Goal: Task Accomplishment & Management: Manage account settings

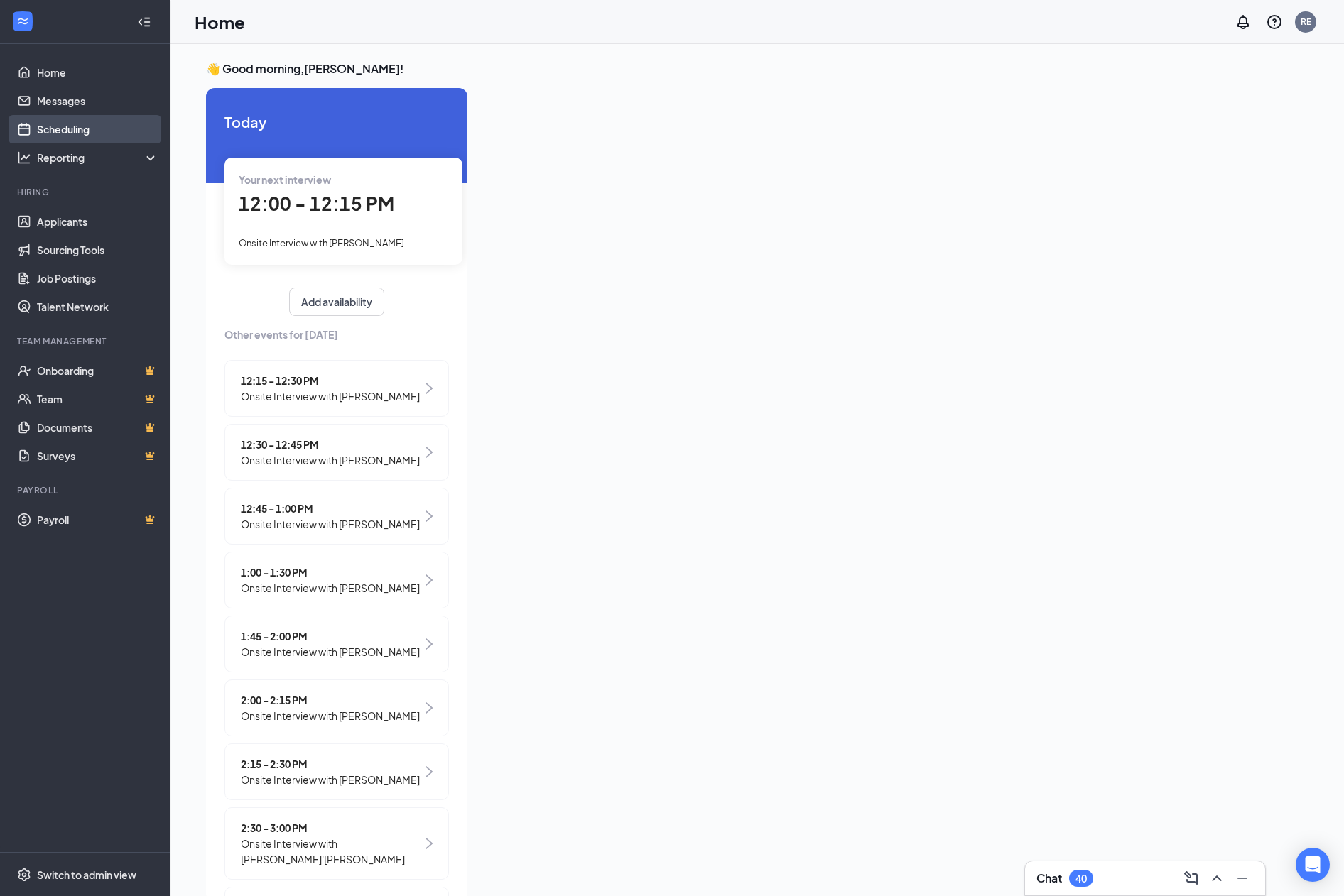
click at [76, 120] on link "Scheduling" at bounding box center [97, 130] width 122 height 29
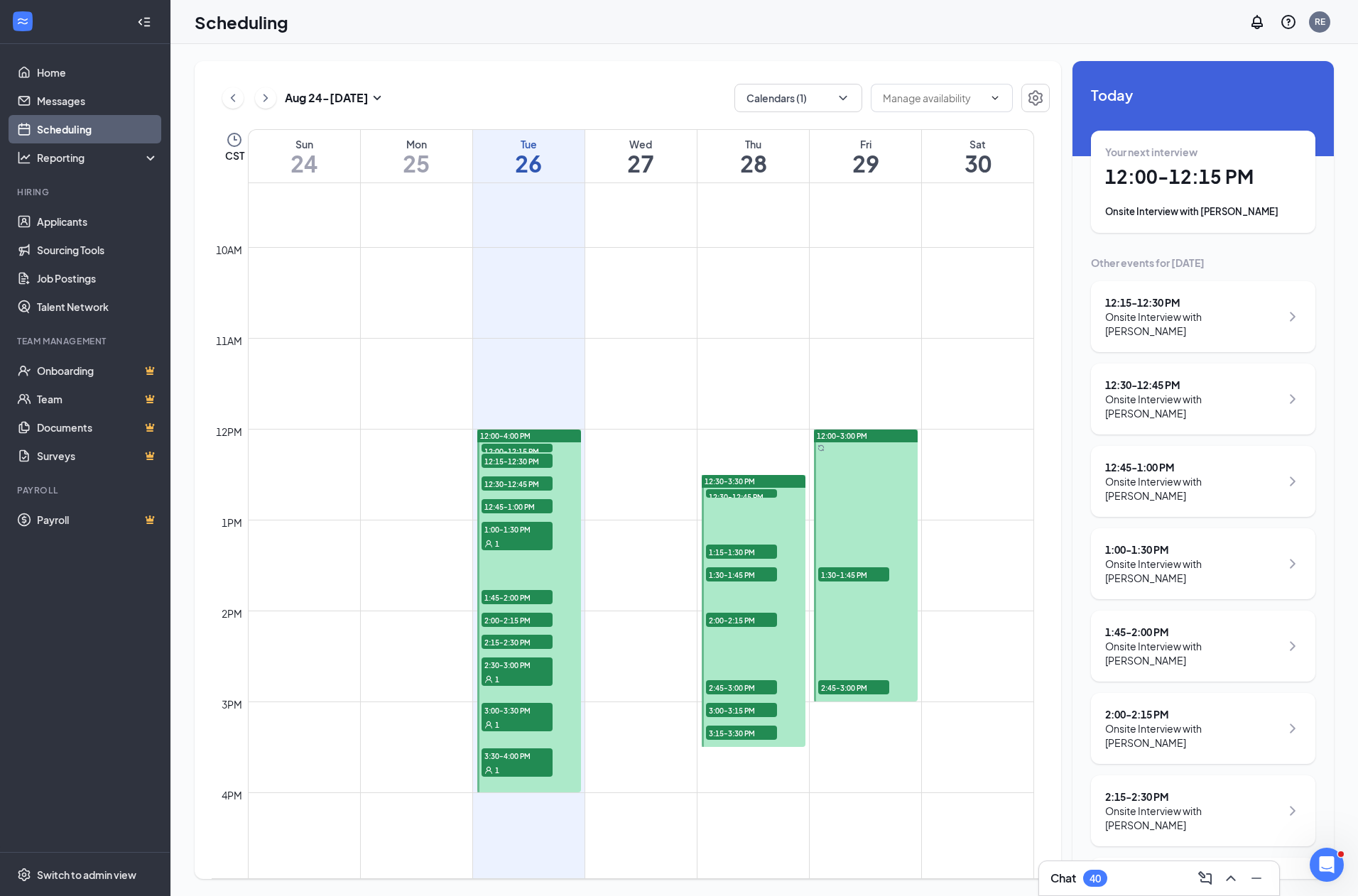
scroll to position [887, 0]
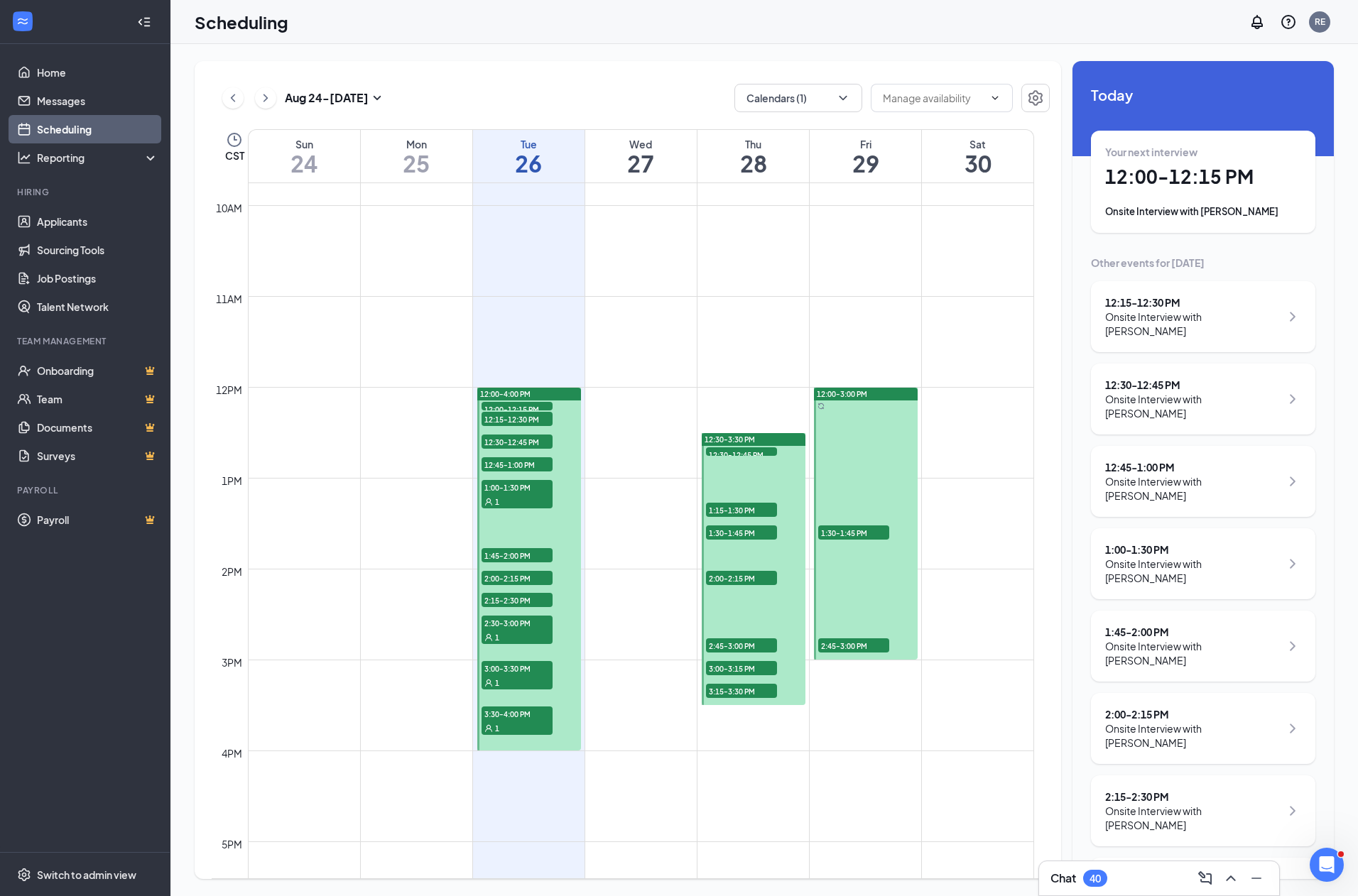
click at [526, 725] on div "1" at bounding box center [517, 728] width 71 height 14
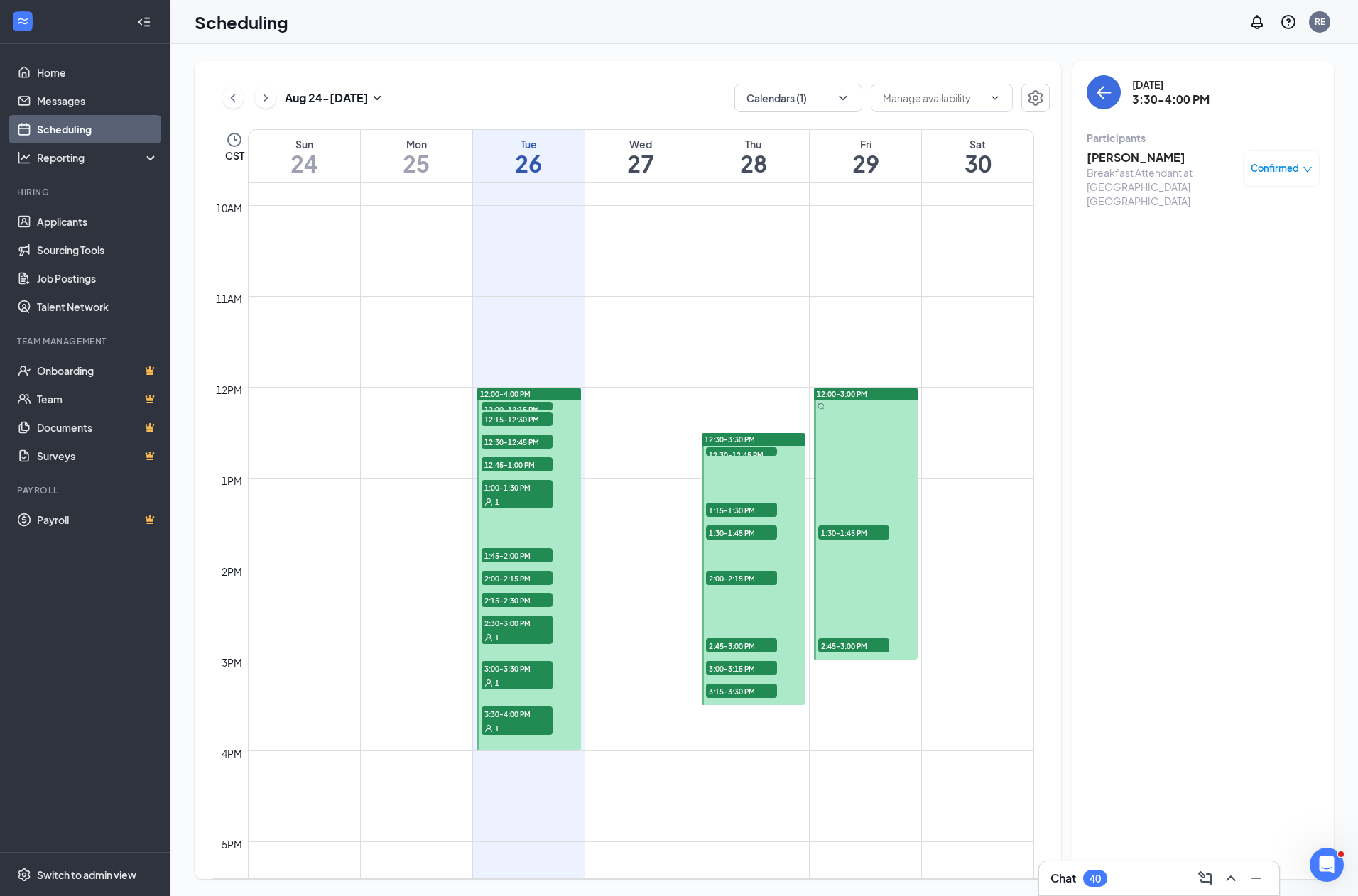
click at [530, 677] on div "1" at bounding box center [517, 683] width 71 height 14
click at [532, 630] on div "1" at bounding box center [517, 637] width 71 height 14
click at [532, 602] on span "2:15-2:30 PM" at bounding box center [517, 600] width 71 height 14
click at [568, 439] on div at bounding box center [529, 569] width 104 height 363
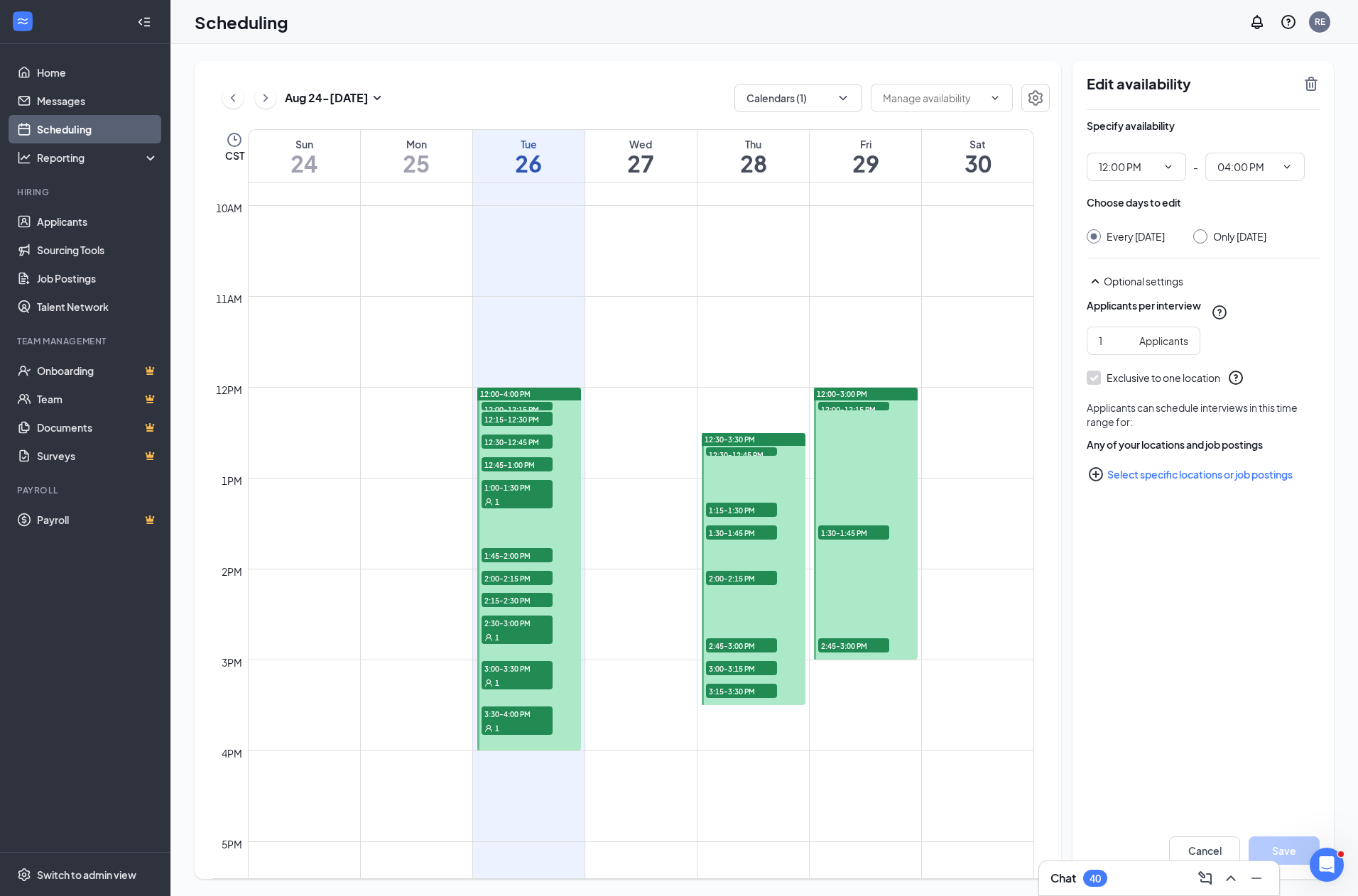
type input "12:00 PM"
type input "04:00 PM"
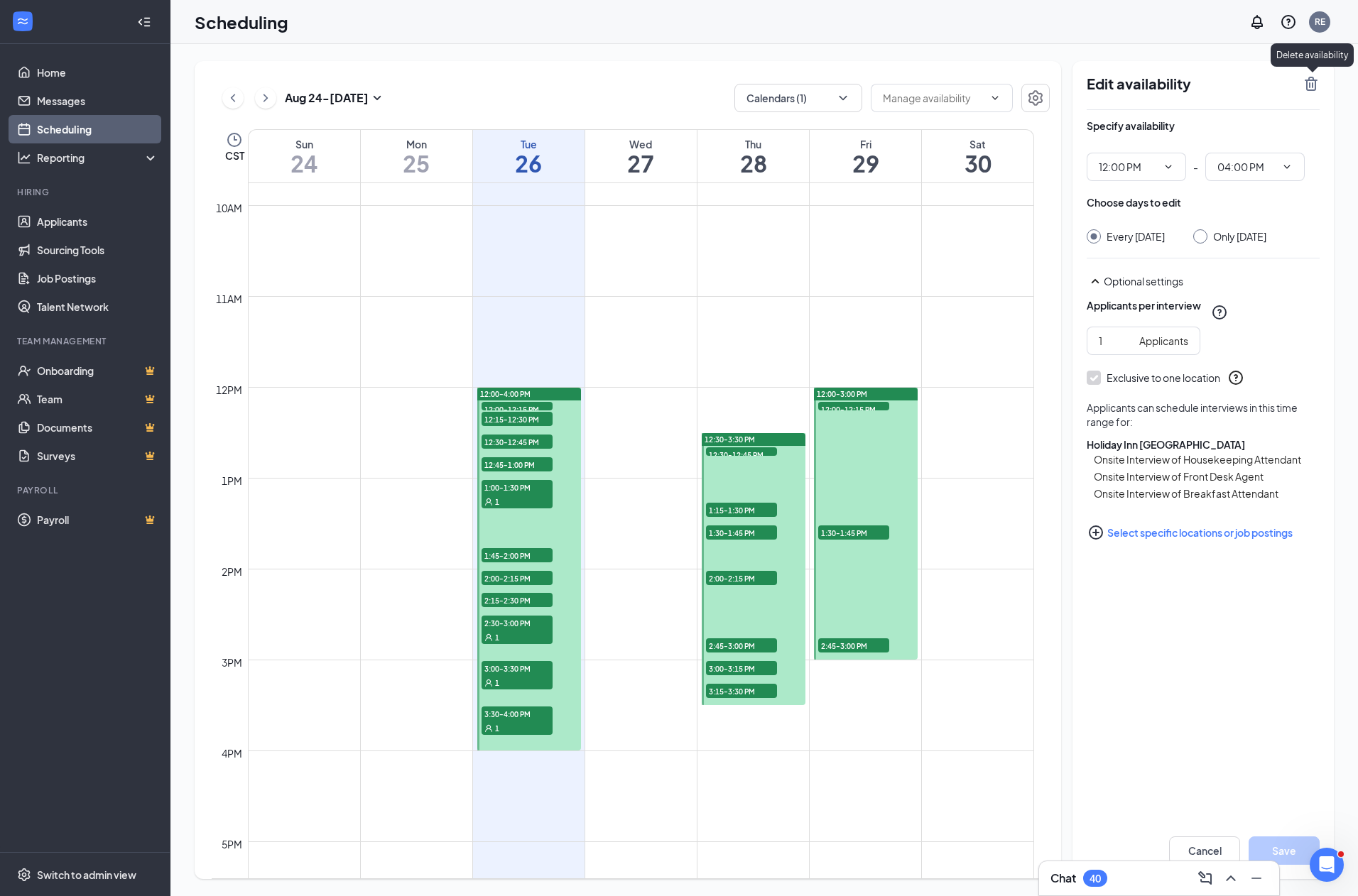
click at [1316, 86] on icon "TrashOutline" at bounding box center [1310, 84] width 17 height 17
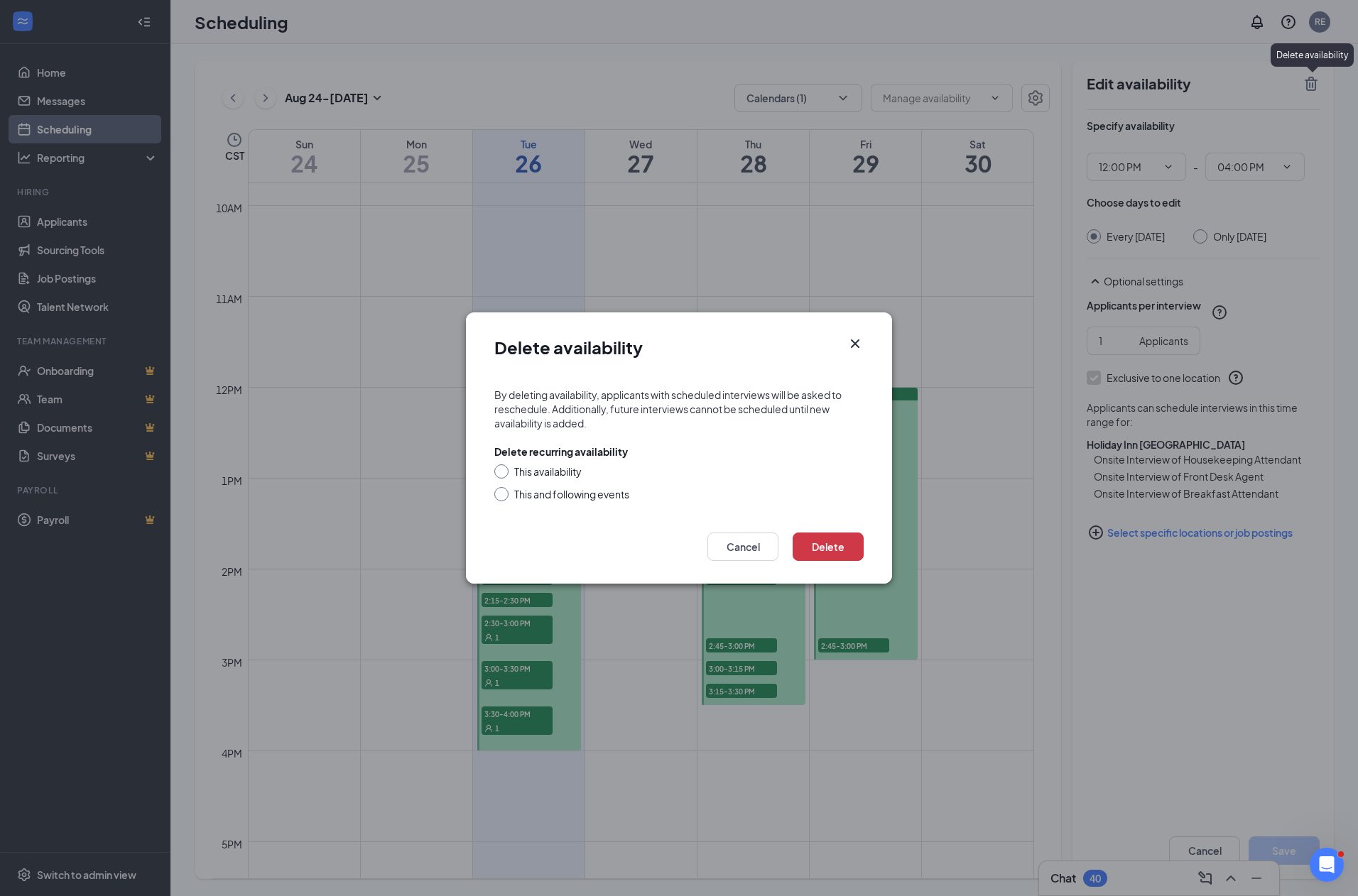
click at [502, 489] on input "This and following events" at bounding box center [499, 492] width 10 height 10
radio input "true"
click at [831, 539] on button "Delete" at bounding box center [828, 547] width 71 height 29
